Goal: Find specific page/section: Find specific page/section

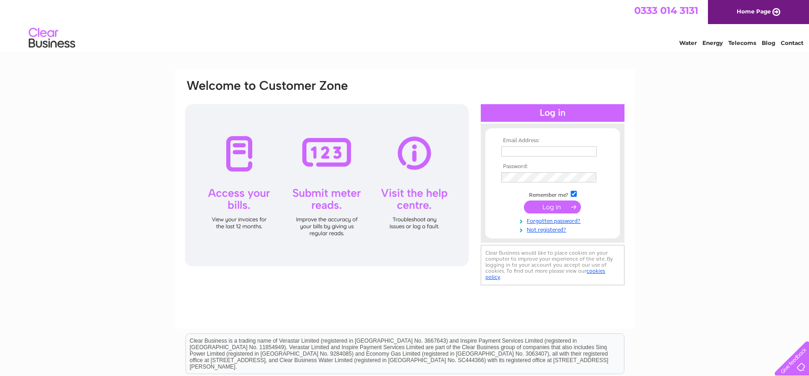
type input "hello@kingsleyguesthouse.co.uk"
click at [560, 206] on input "submit" at bounding box center [552, 207] width 57 height 13
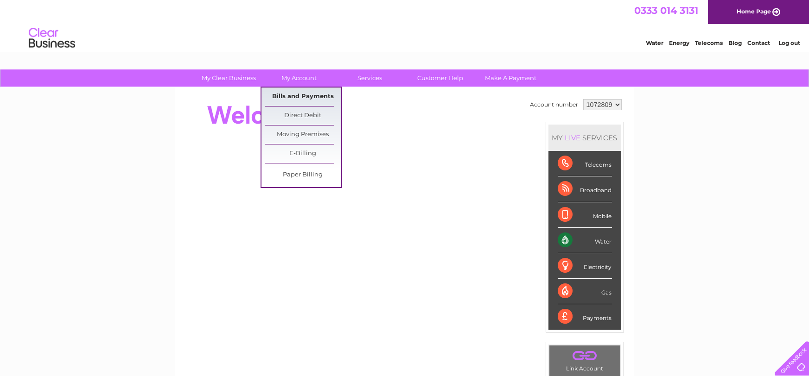
click at [299, 93] on link "Bills and Payments" at bounding box center [303, 97] width 76 height 19
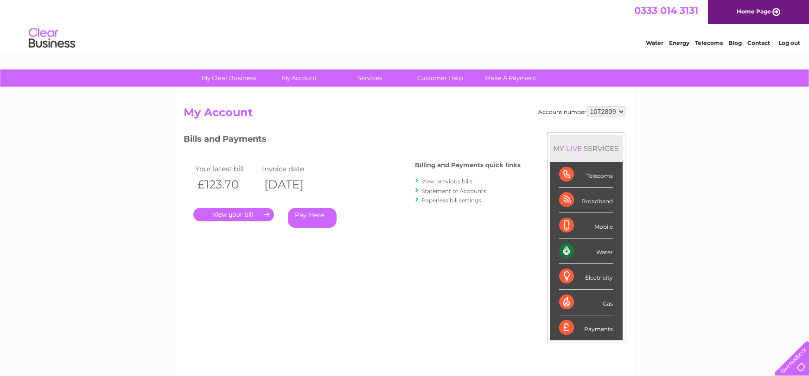
click at [241, 218] on link "." at bounding box center [233, 214] width 81 height 13
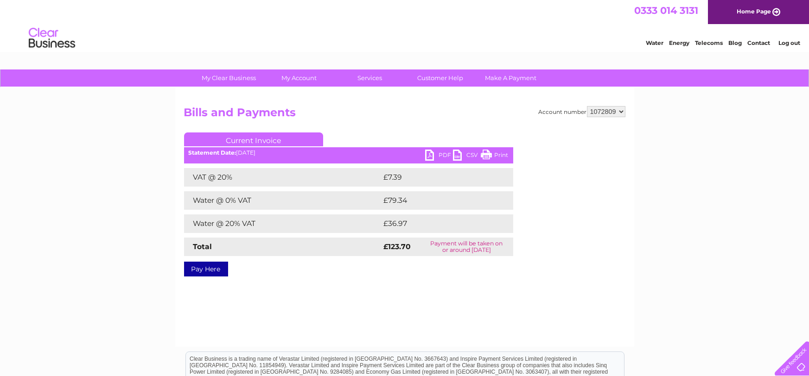
click at [488, 154] on link "Print" at bounding box center [495, 156] width 28 height 13
